Goal: Transaction & Acquisition: Purchase product/service

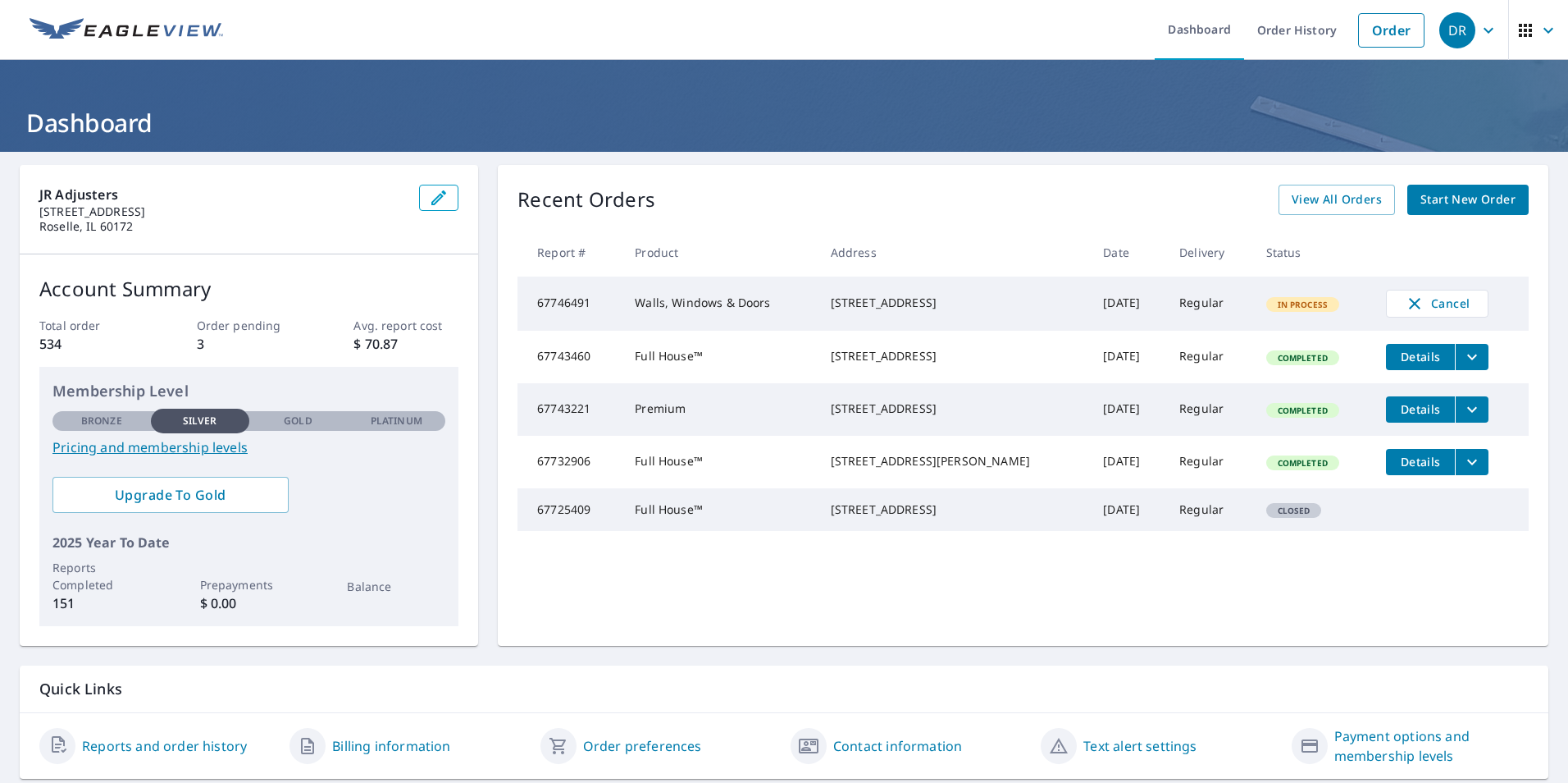
click at [1280, 516] on span "Closed" at bounding box center [1294, 511] width 53 height 11
click at [1371, 26] on link "Order" at bounding box center [1392, 30] width 67 height 34
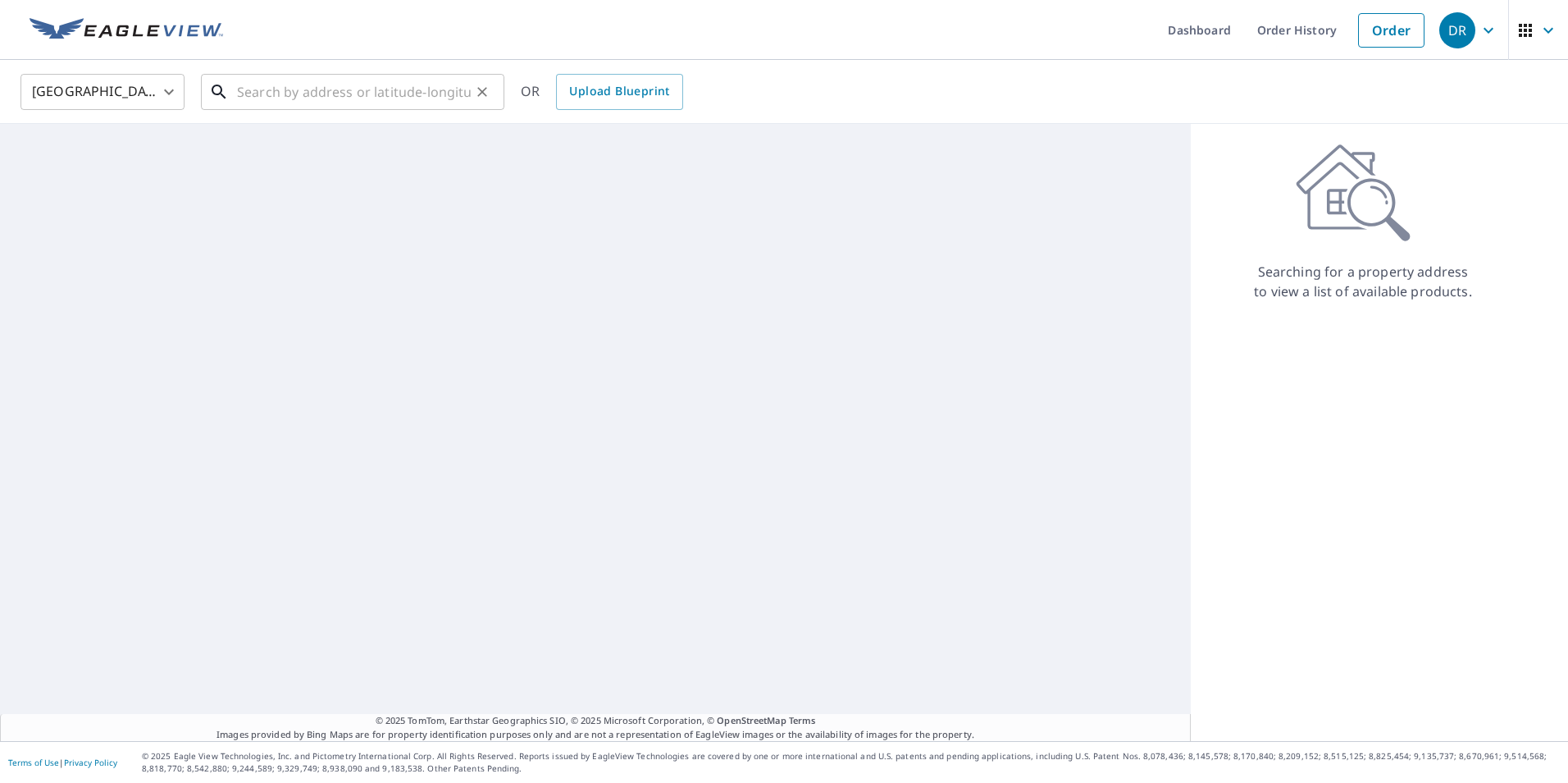
click at [320, 106] on input "text" at bounding box center [354, 92] width 233 height 46
type input "1"
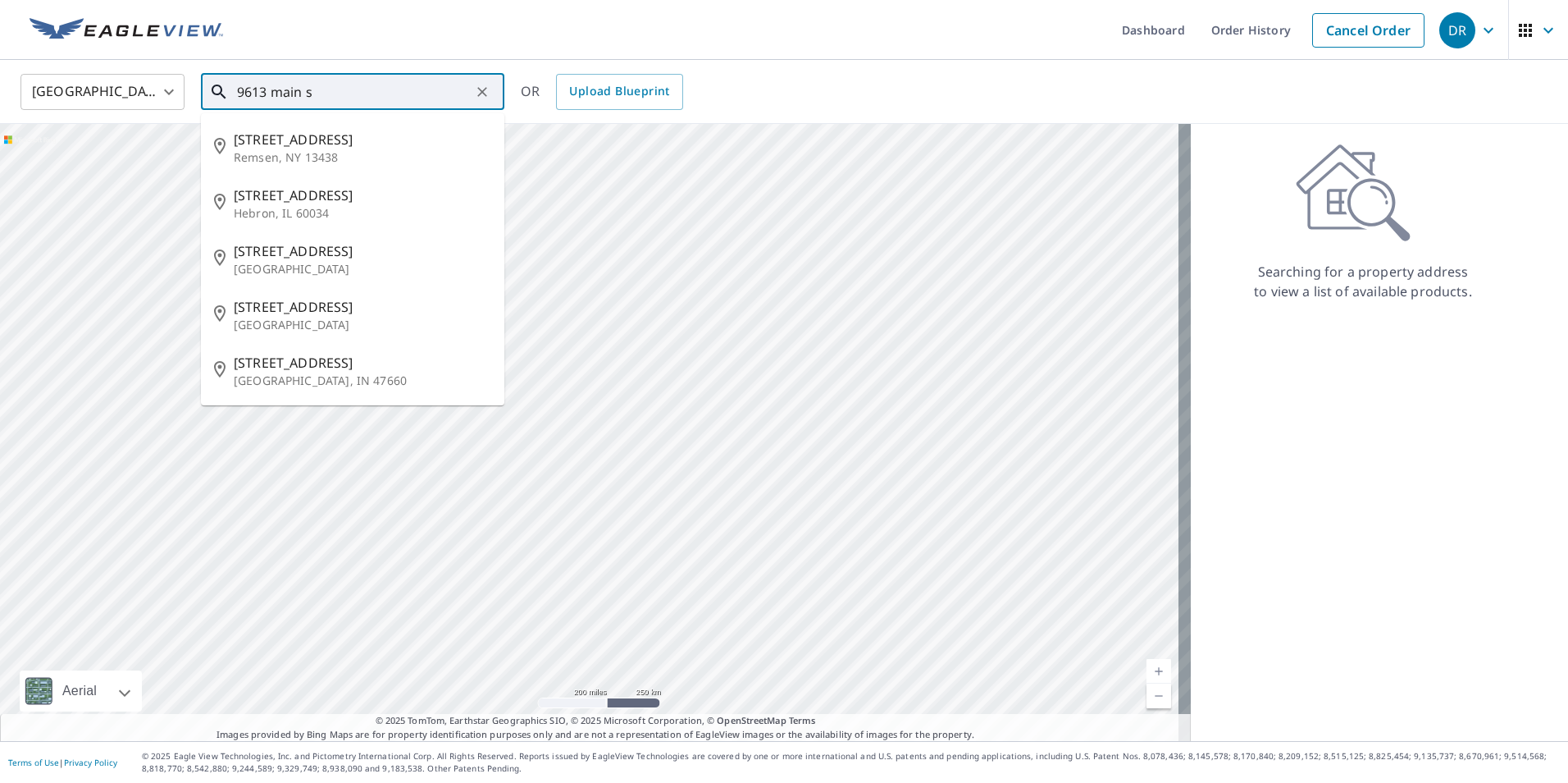
click at [390, 209] on p "Hebron, IL 60034" at bounding box center [362, 213] width 257 height 17
type input "[STREET_ADDRESS]"
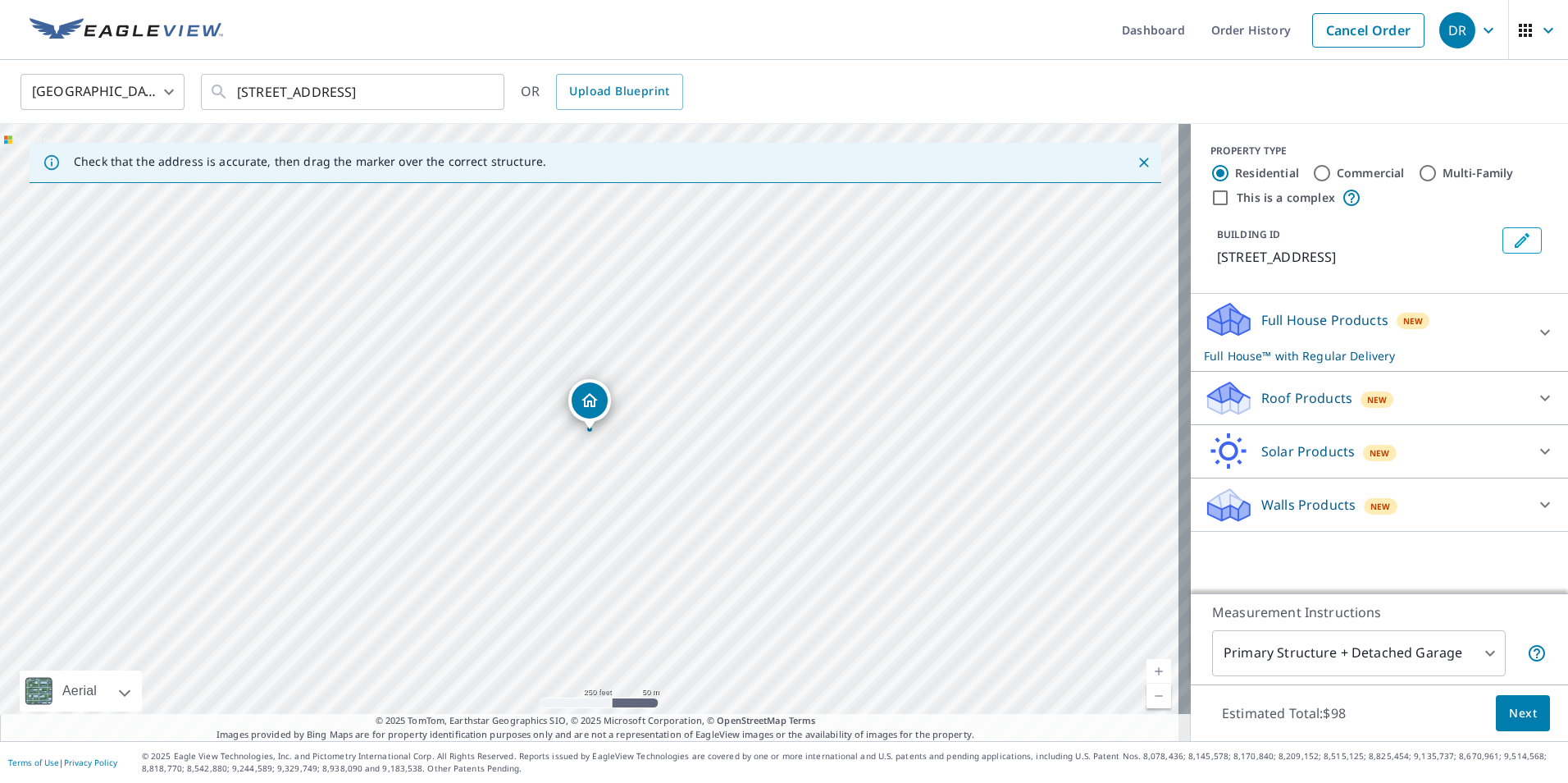
click at [1437, 360] on p "Full House™ with Regular Delivery" at bounding box center [1364, 356] width 321 height 18
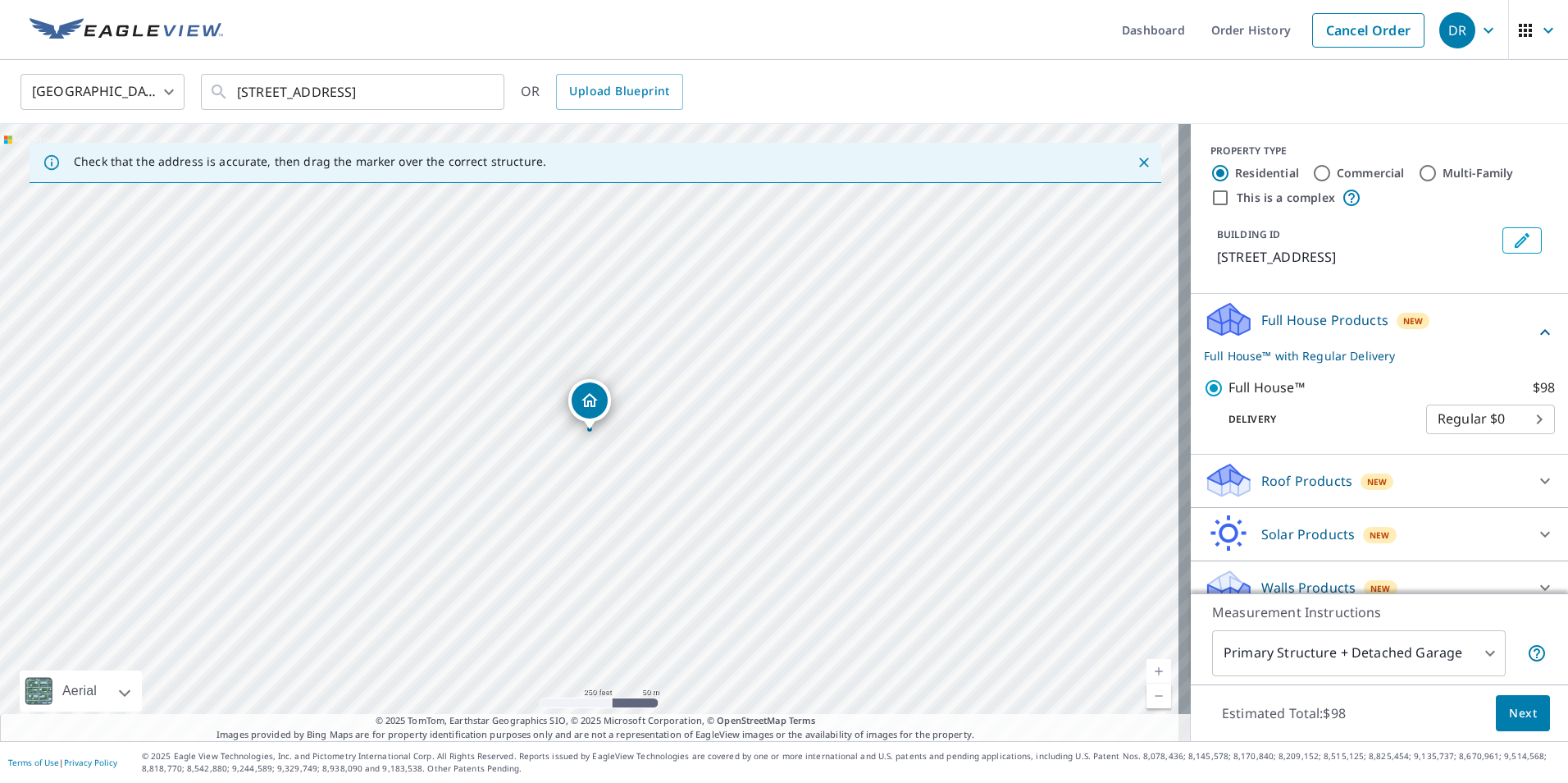
click at [1510, 718] on span "Next" at bounding box center [1524, 714] width 28 height 20
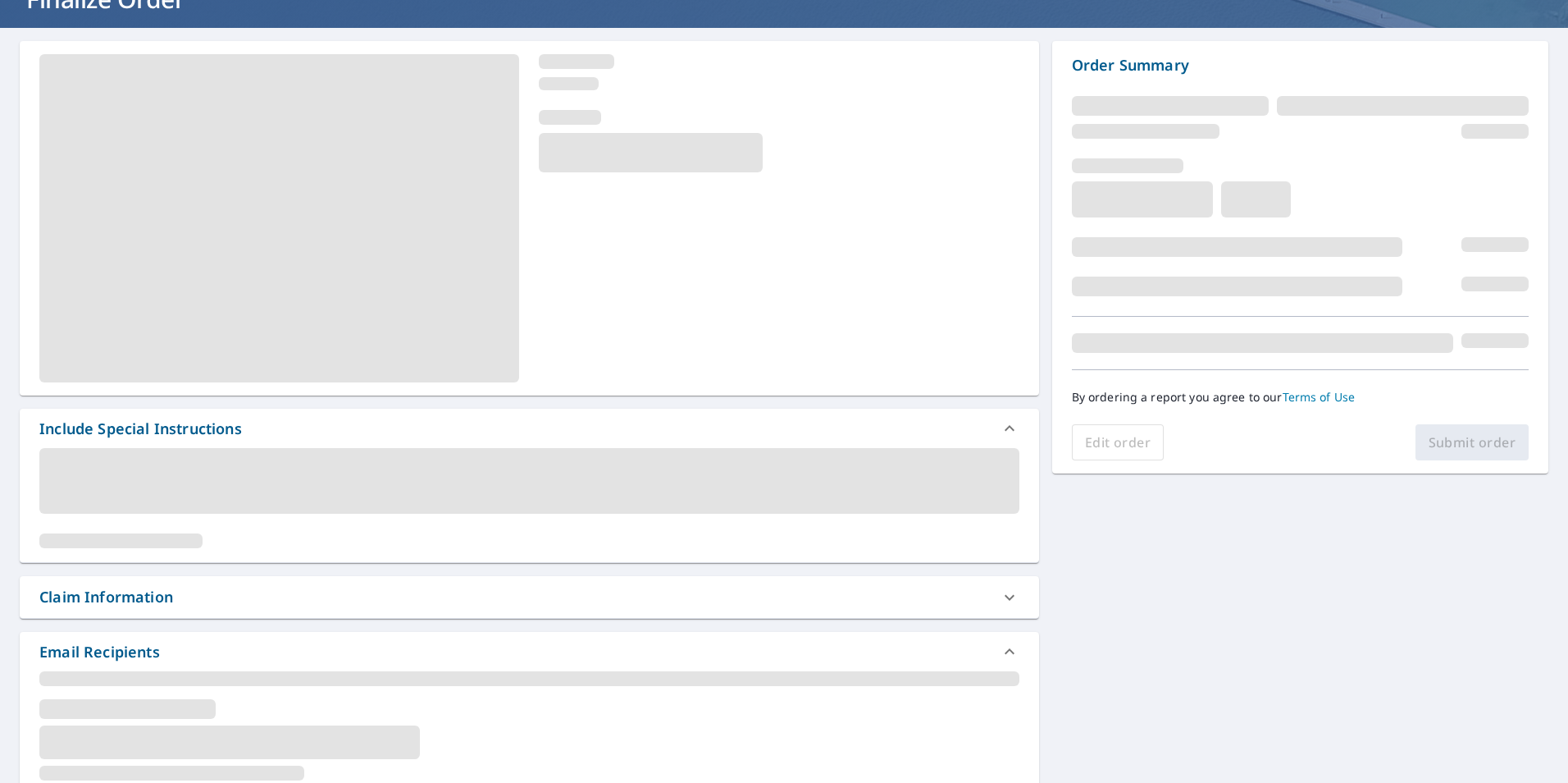
scroll to position [130, 0]
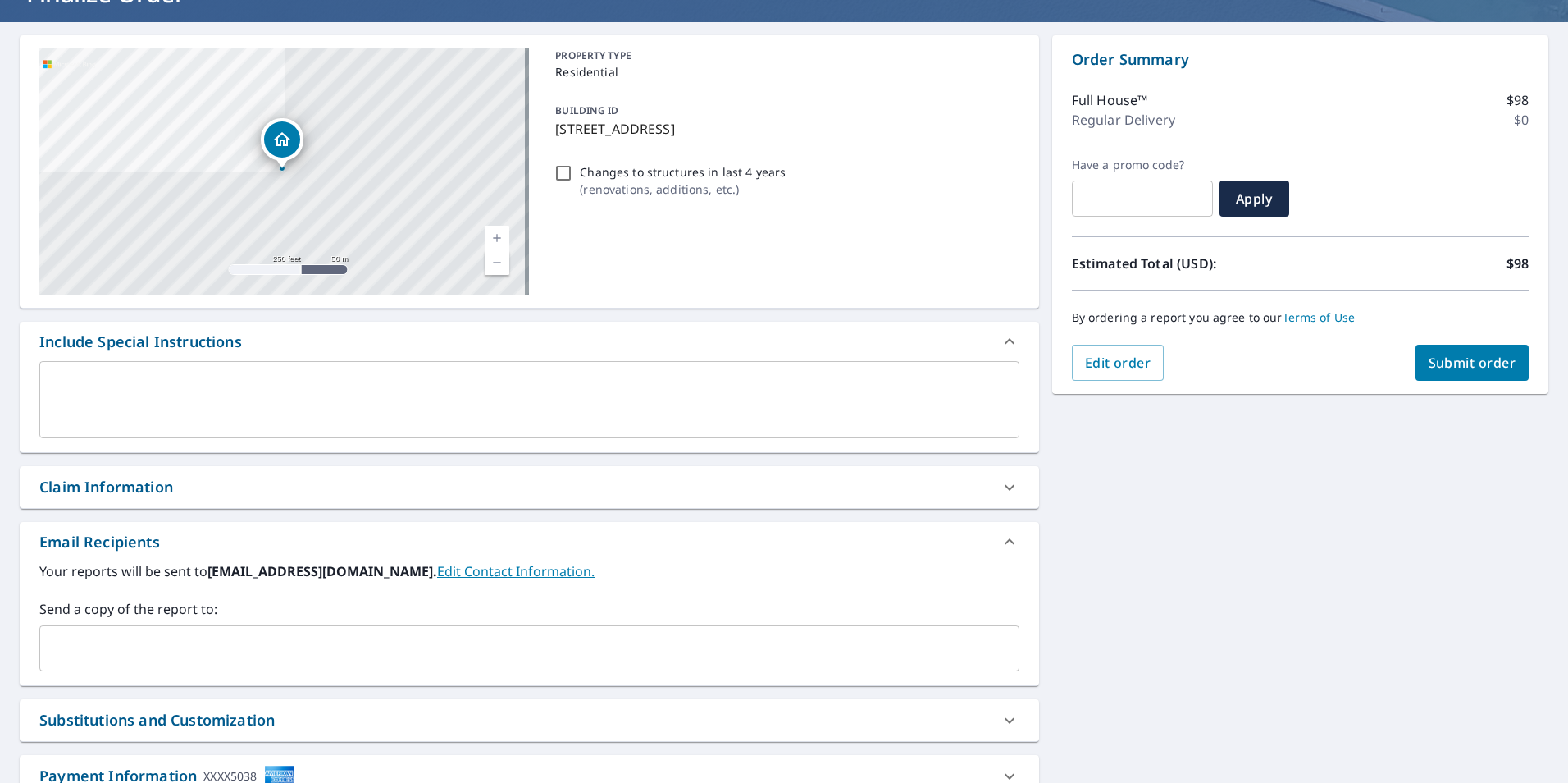
click at [686, 641] on input "text" at bounding box center [517, 649] width 941 height 32
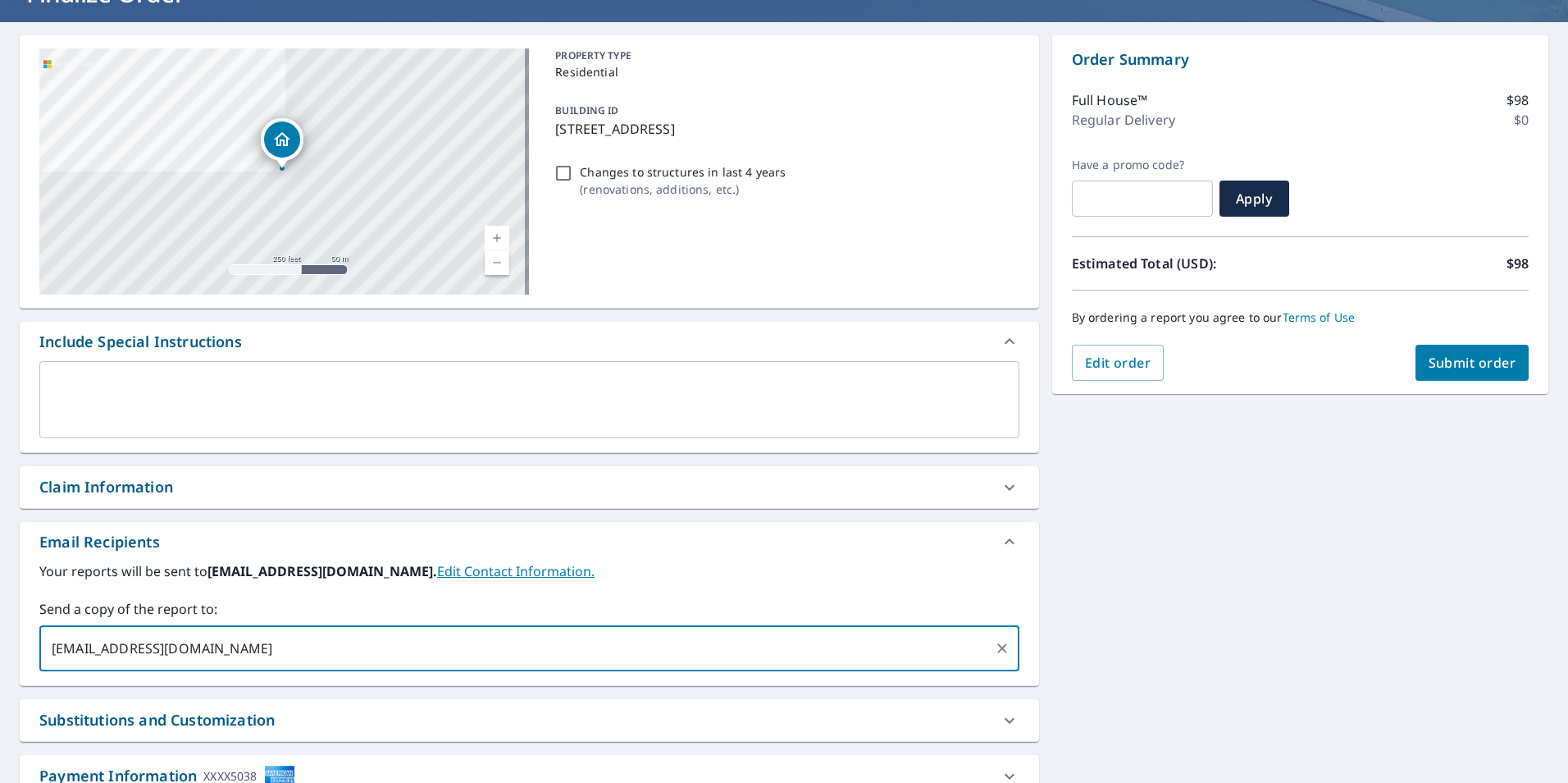
type input "[EMAIL_ADDRESS][DOMAIN_NAME]"
click at [1478, 363] on span "Submit order" at bounding box center [1473, 362] width 88 height 18
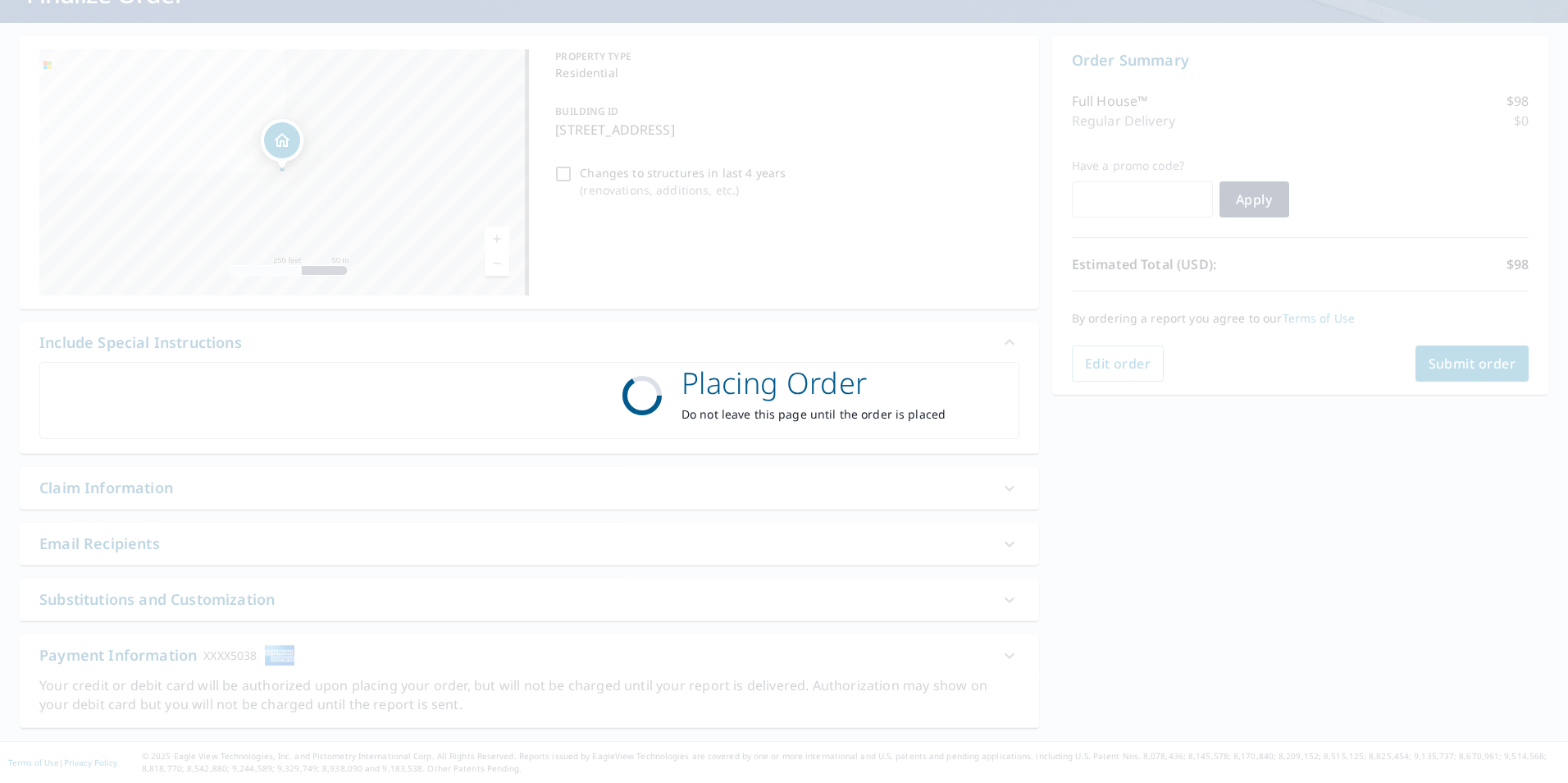
scroll to position [129, 0]
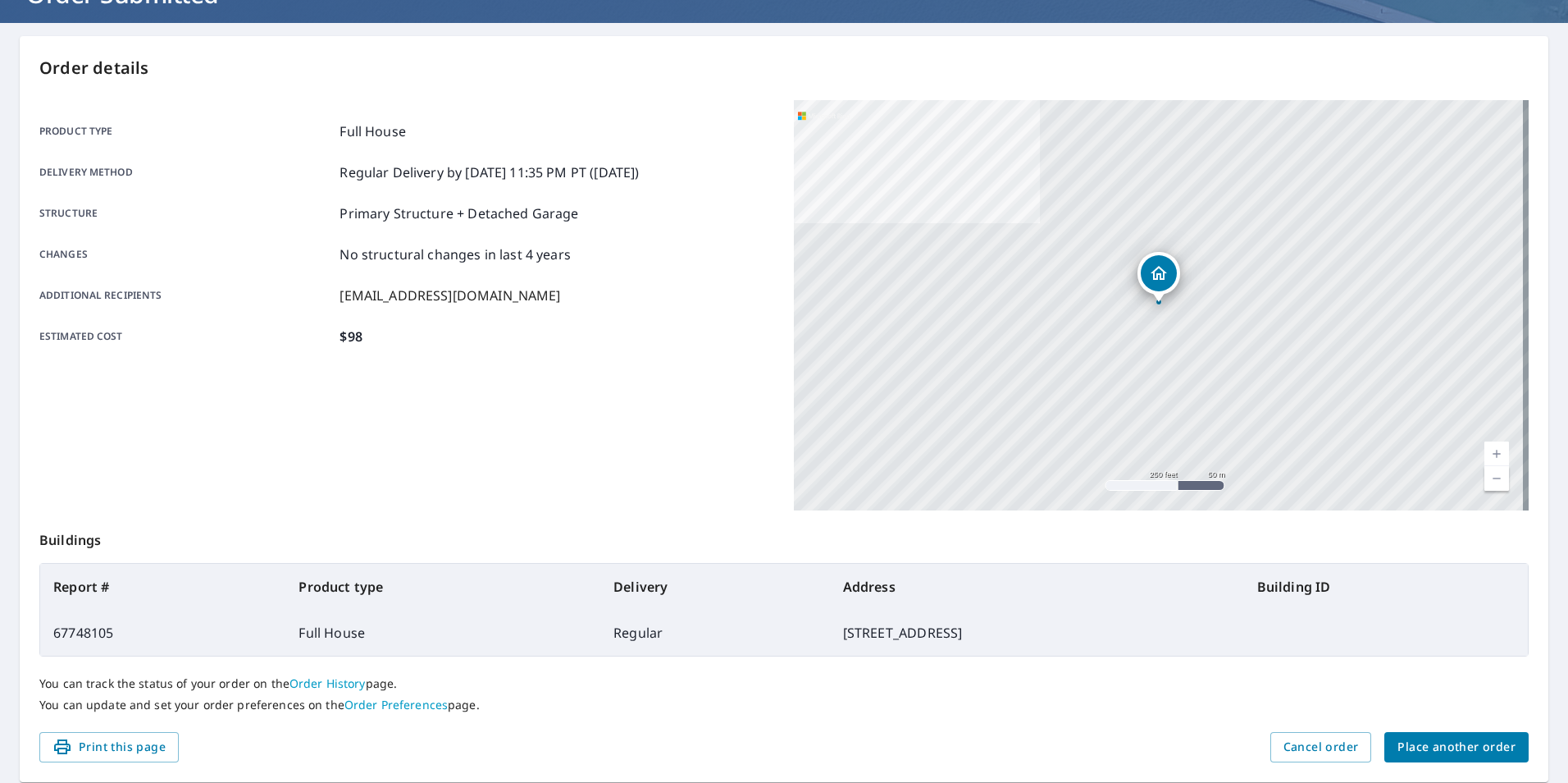
click at [1411, 743] on span "Place another order" at bounding box center [1457, 747] width 119 height 20
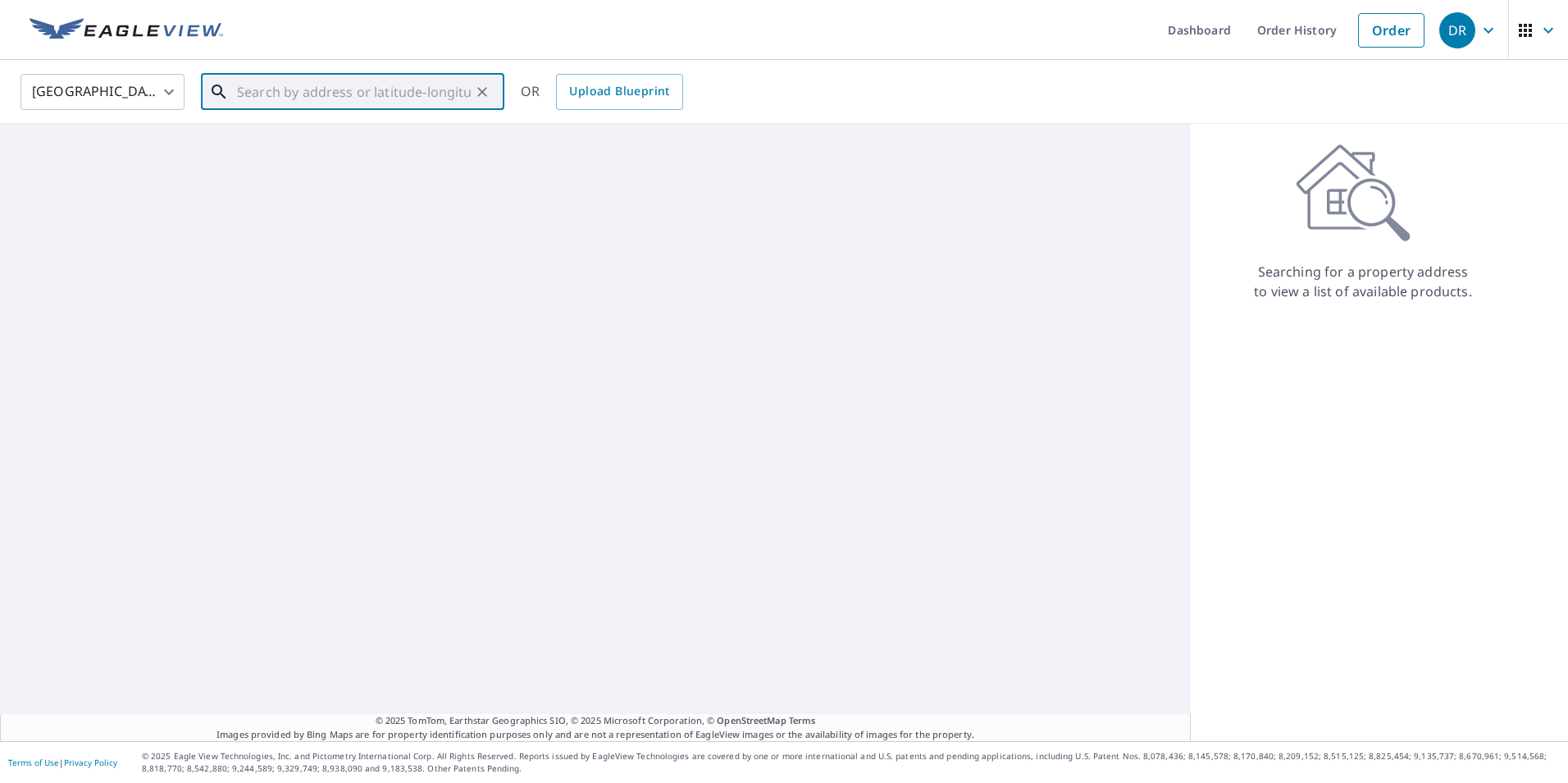
click at [370, 95] on input "text" at bounding box center [354, 92] width 233 height 46
paste input "[STREET_ADDRESS][PERSON_NAME]"
click at [376, 154] on p "[GEOGRAPHIC_DATA]" at bounding box center [362, 158] width 257 height 17
type input "[STREET_ADDRESS][PERSON_NAME]"
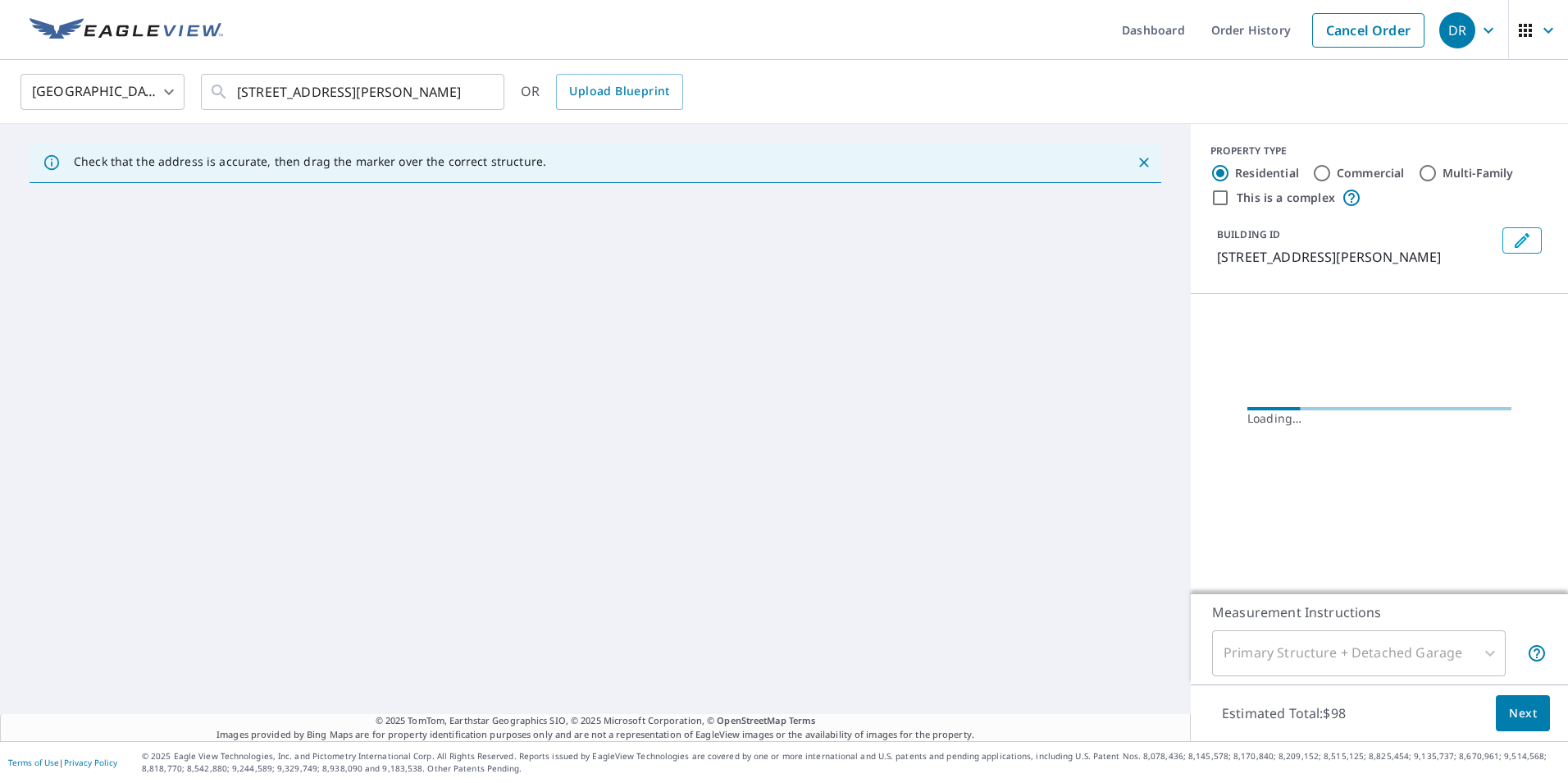
scroll to position [0, 0]
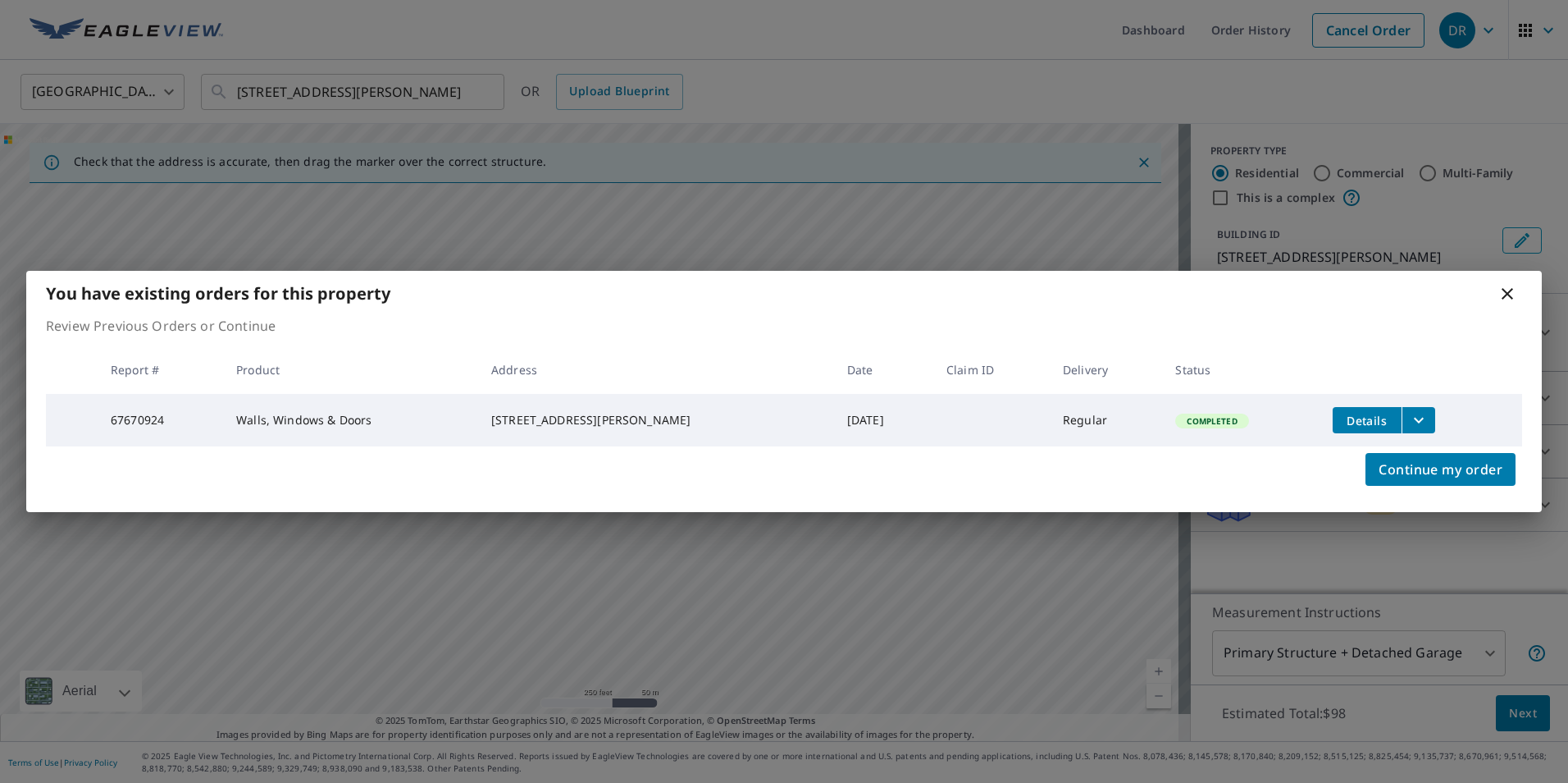
click at [1423, 420] on button "filesDropdownBtn-67670924" at bounding box center [1418, 420] width 33 height 26
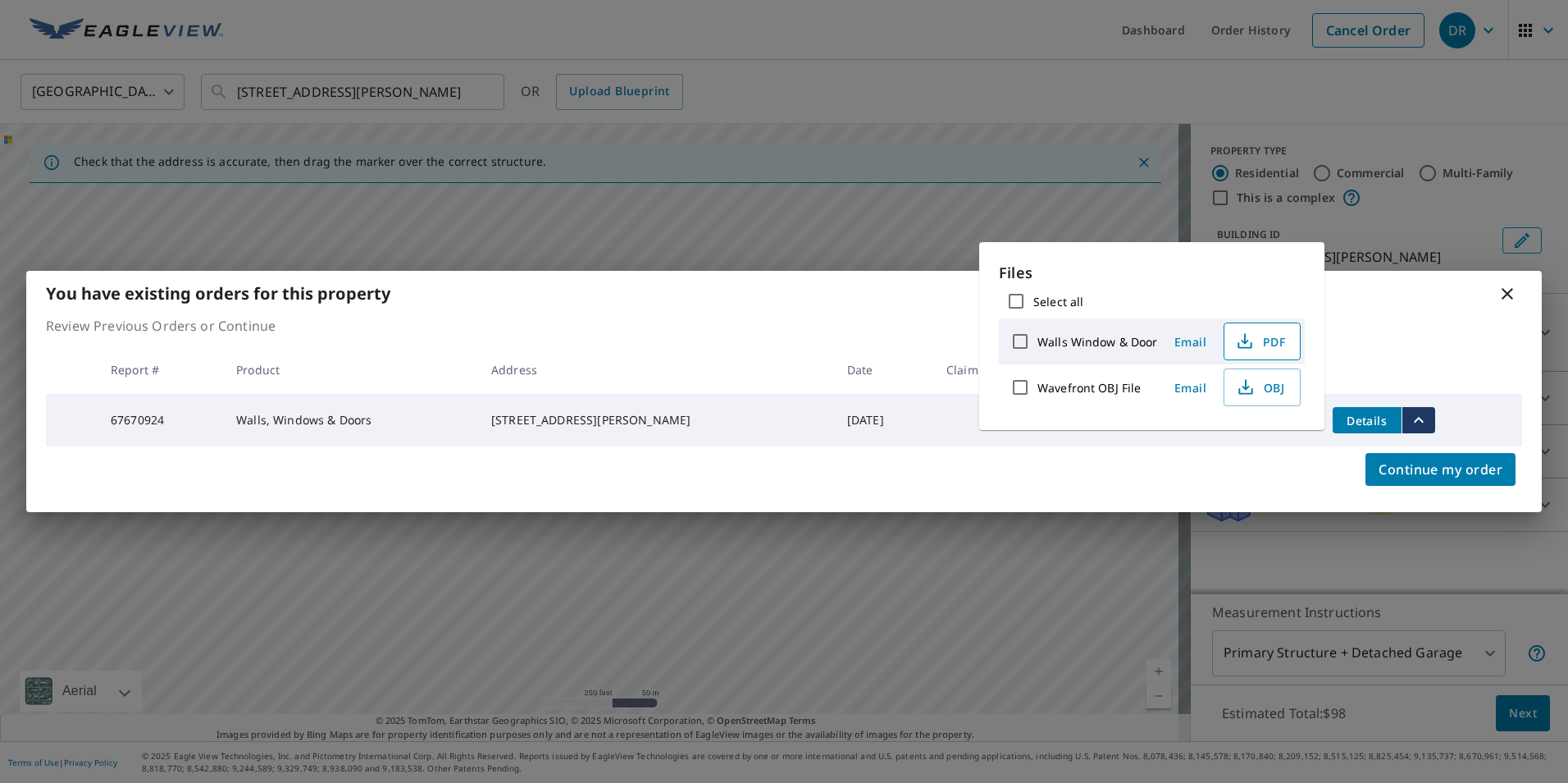
click at [1249, 336] on icon "button" at bounding box center [1245, 341] width 19 height 19
click at [1260, 348] on span "PDF" at bounding box center [1261, 341] width 53 height 19
